Goal: Transaction & Acquisition: Purchase product/service

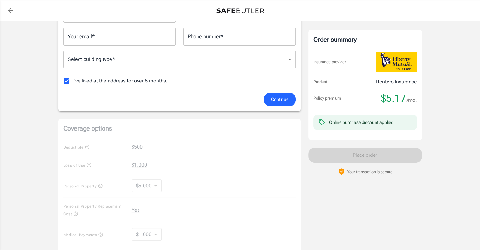
scroll to position [143, 0]
click at [168, 147] on div "Coverage options Deductible $500 Loss of Use $1,000 Personal Property $5,000 50…" at bounding box center [179, 216] width 242 height 197
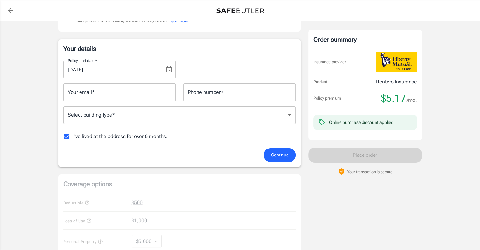
scroll to position [86, 0]
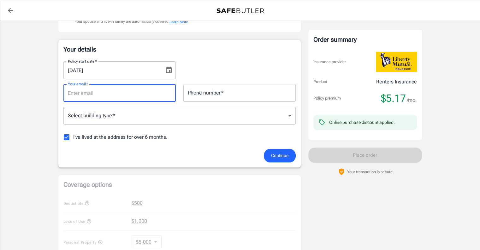
click at [156, 93] on input "Your email   *" at bounding box center [119, 93] width 112 height 18
type input "[EMAIL_ADDRESS][DOMAIN_NAME]"
click at [218, 92] on div "Phone number   * Phone number   *" at bounding box center [239, 93] width 112 height 18
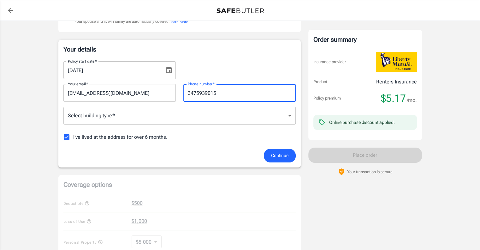
type input "3475939015"
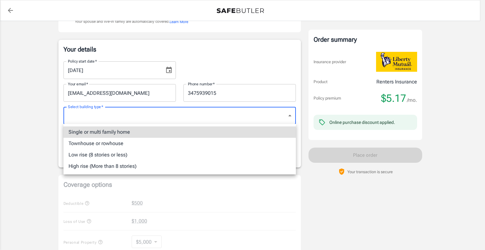
click at [139, 157] on li "Low rise (8 stories or less)" at bounding box center [179, 154] width 232 height 11
type input "lowrise"
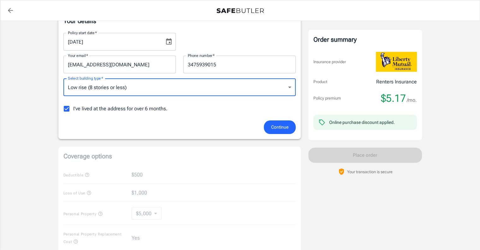
scroll to position [115, 0]
click at [284, 125] on span "Continue" at bounding box center [279, 127] width 17 height 8
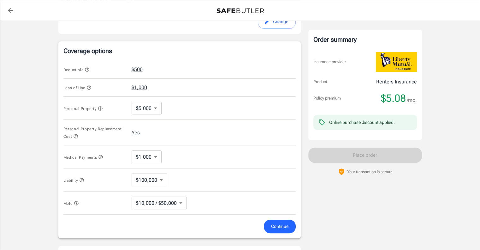
scroll to position [239, 0]
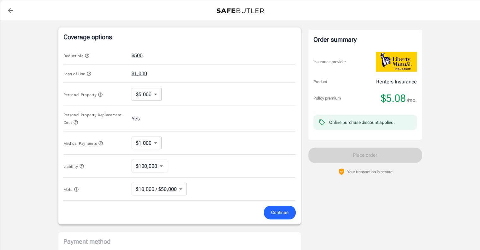
click at [145, 74] on button "$1,000" at bounding box center [139, 74] width 15 height 8
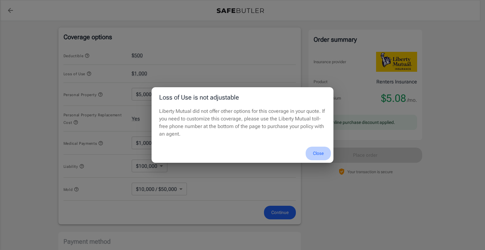
click at [321, 152] on button "Close" at bounding box center [318, 153] width 25 height 14
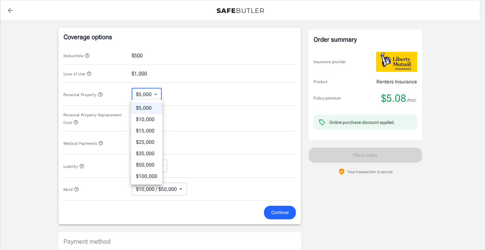
click at [143, 96] on body "Policy premium $ 5.08 /mo Liberty Mutual Renters Insurance [STREET_ADDRESS] You…" at bounding box center [242, 74] width 485 height 626
click at [143, 96] on div at bounding box center [242, 125] width 485 height 250
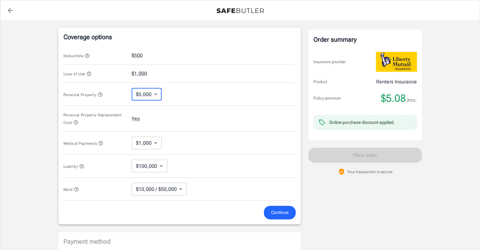
click at [151, 141] on body "Policy premium $ 5.08 /mo Liberty Mutual Renters Insurance [STREET_ADDRESS] You…" at bounding box center [240, 74] width 480 height 626
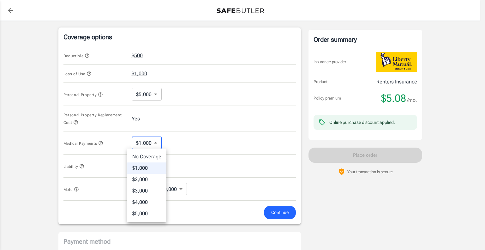
click at [102, 144] on div at bounding box center [242, 125] width 485 height 250
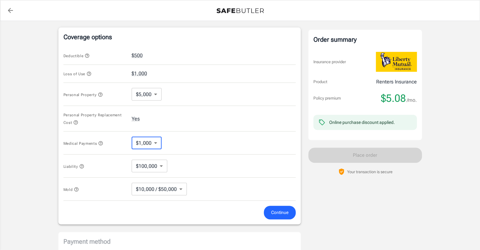
click at [102, 142] on icon "button" at bounding box center [101, 143] width 4 height 4
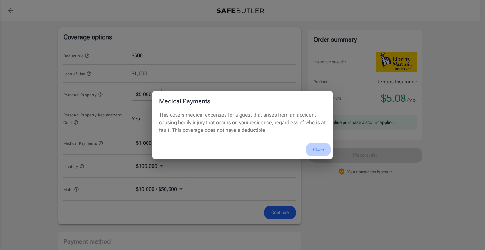
click at [319, 146] on button "Close" at bounding box center [318, 150] width 25 height 14
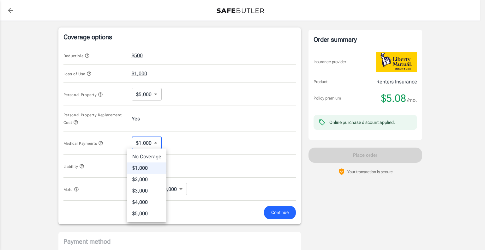
click at [144, 141] on body "Policy premium $ 5.08 /mo Liberty Mutual Renters Insurance [STREET_ADDRESS] You…" at bounding box center [242, 74] width 485 height 626
click at [149, 186] on li "$3,000" at bounding box center [146, 190] width 39 height 11
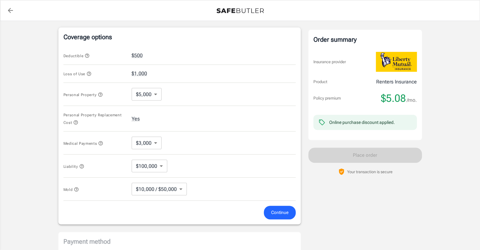
click at [378, 218] on div "Order summary Insurance provider Product Renters Insurance Policy premium $5.08…" at bounding box center [365, 61] width 114 height 545
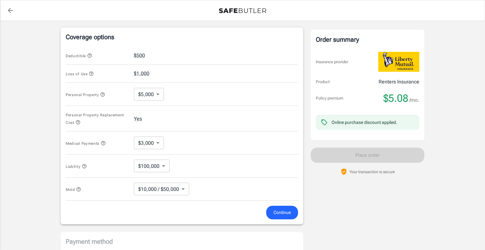
click at [167, 184] on body "Policy premium $ 5.08 /mo Liberty Mutual Renters Insurance [STREET_ADDRESS] You…" at bounding box center [242, 74] width 485 height 626
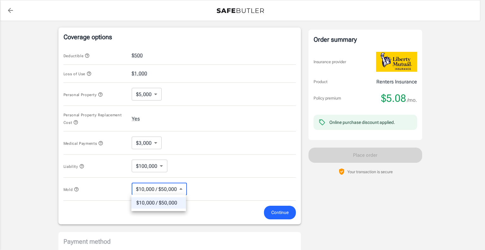
click at [167, 184] on div at bounding box center [242, 125] width 485 height 250
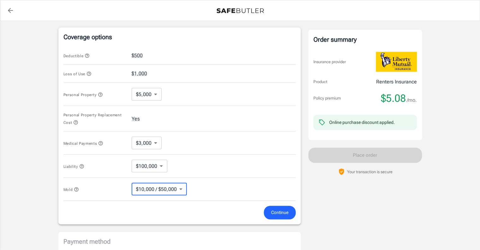
click at [148, 140] on body "Policy premium $ 5.08 /mo Liberty Mutual Renters Insurance [STREET_ADDRESS] You…" at bounding box center [240, 74] width 480 height 626
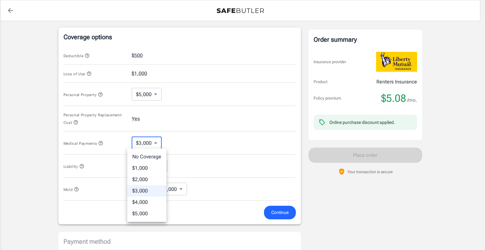
click at [144, 211] on li "$5,000" at bounding box center [146, 213] width 39 height 11
type input "5000"
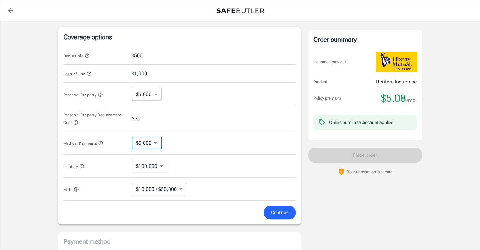
click at [390, 199] on div "Order summary Insurance provider Product Renters Insurance Policy premium $5.08…" at bounding box center [365, 61] width 114 height 545
click at [292, 209] on button "Continue" at bounding box center [280, 212] width 32 height 14
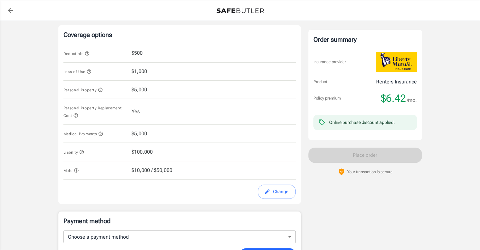
scroll to position [240, 0]
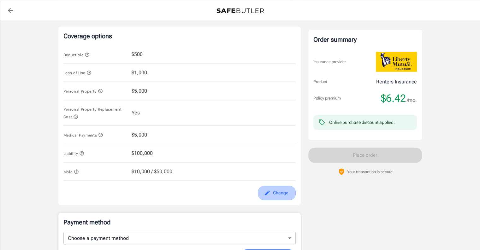
click at [271, 191] on button "Change" at bounding box center [277, 193] width 38 height 14
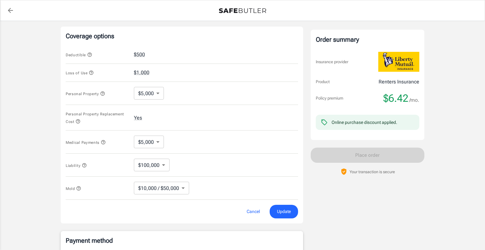
click at [146, 141] on body "Policy premium $ 6.42 /mo Liberty Mutual Renters Insurance [STREET_ADDRESS] You…" at bounding box center [242, 73] width 485 height 626
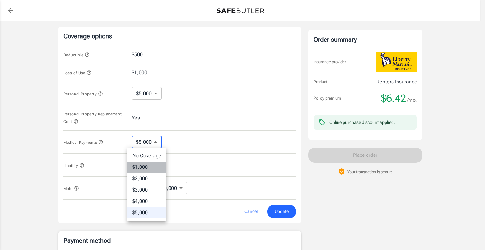
click at [146, 164] on li "$1,000" at bounding box center [146, 166] width 39 height 11
type input "1000"
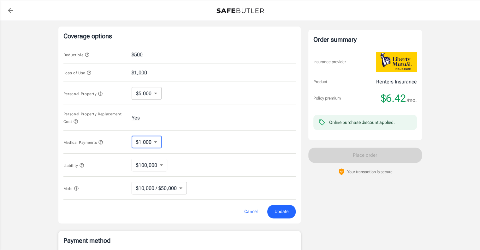
click at [284, 214] on span "Update" at bounding box center [282, 211] width 14 height 8
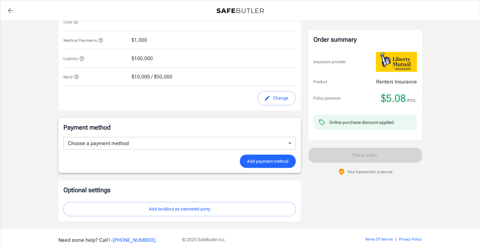
scroll to position [335, 0]
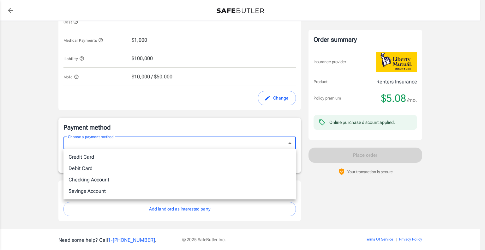
click at [302, 192] on div at bounding box center [242, 125] width 485 height 250
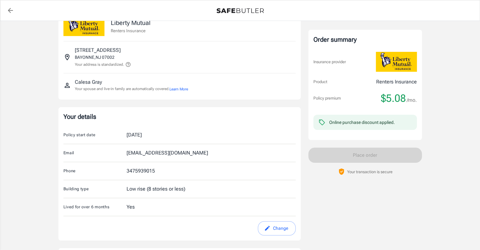
scroll to position [0, 0]
